Goal: Find specific page/section: Find specific page/section

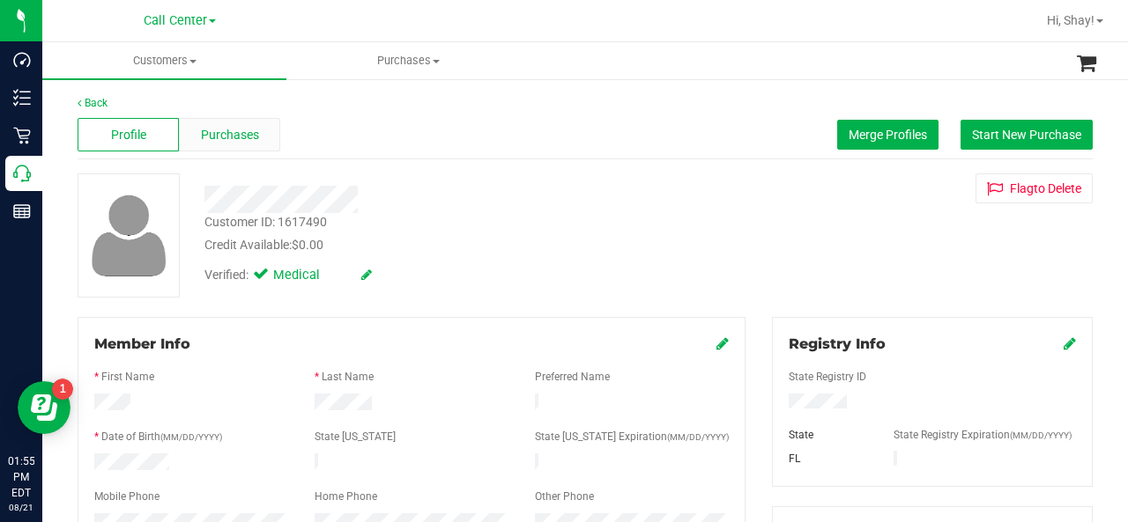
click at [222, 119] on div "Purchases" at bounding box center [229, 134] width 101 height 33
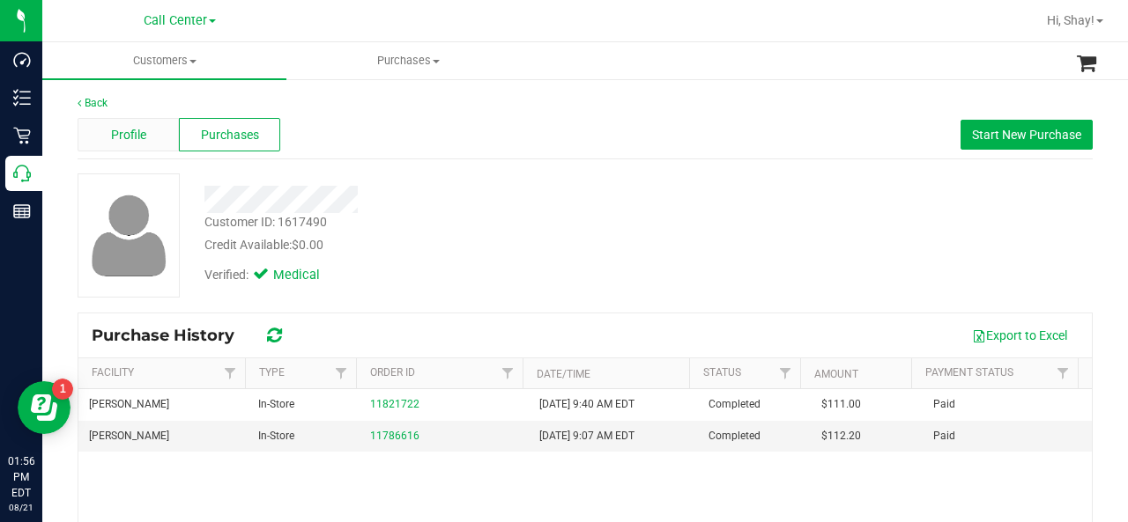
click at [129, 135] on span "Profile" at bounding box center [128, 135] width 35 height 18
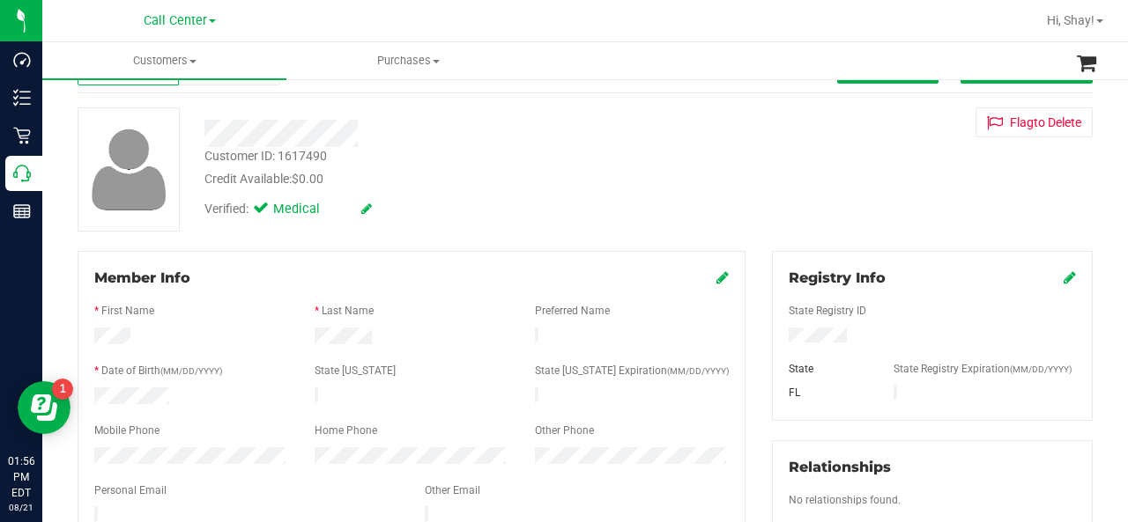
scroll to position [140, 0]
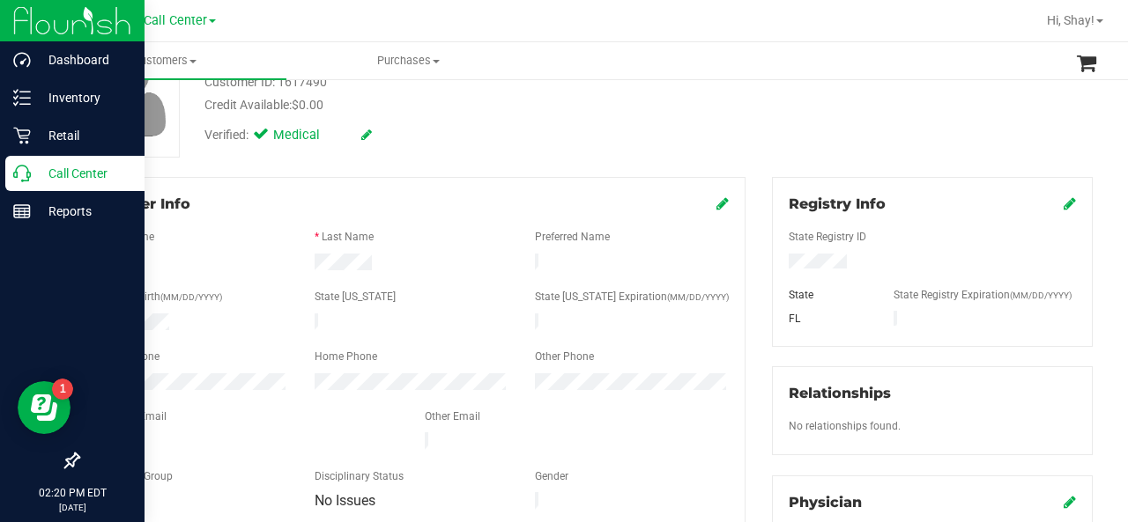
click at [25, 179] on icon at bounding box center [22, 174] width 18 height 18
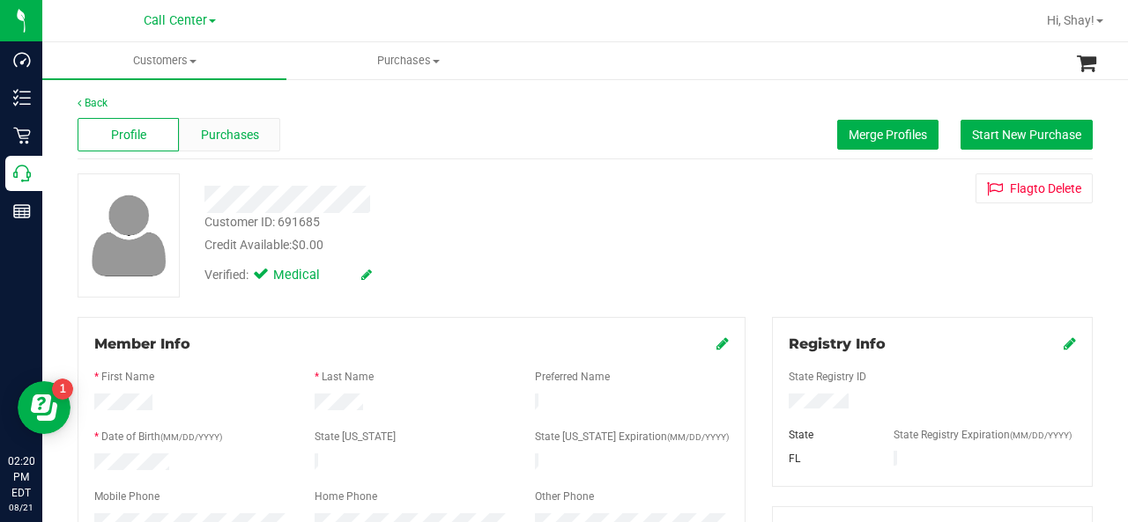
click at [220, 129] on span "Purchases" at bounding box center [230, 135] width 58 height 18
